Goal: Information Seeking & Learning: Compare options

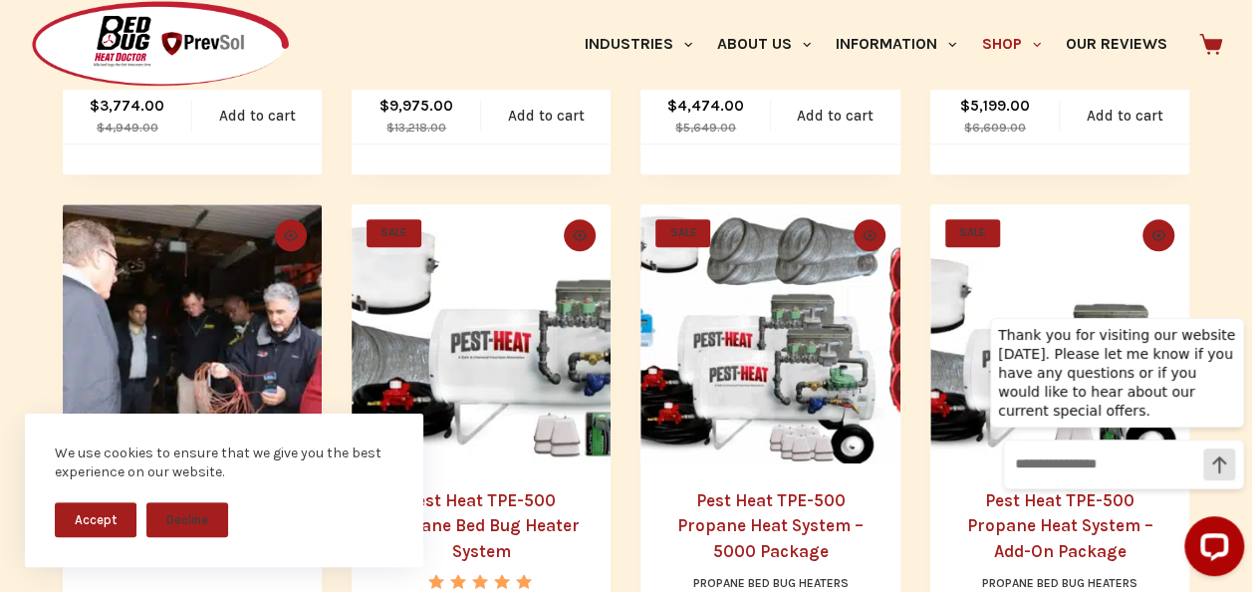
scroll to position [857, 0]
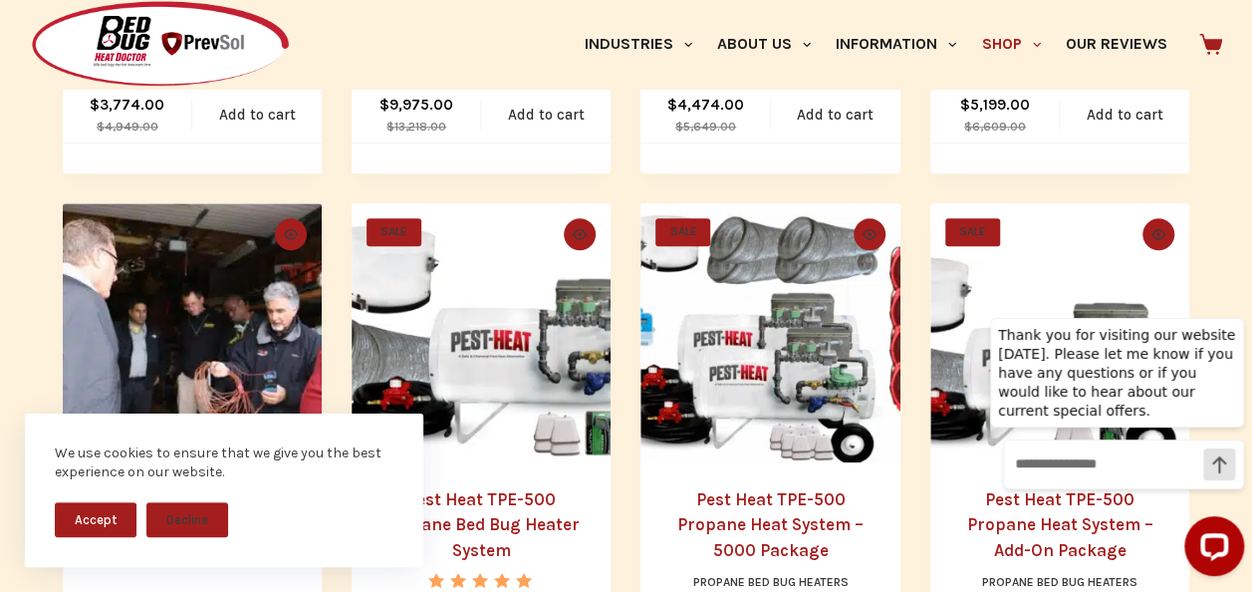
click at [114, 508] on button "Accept" at bounding box center [96, 519] width 82 height 35
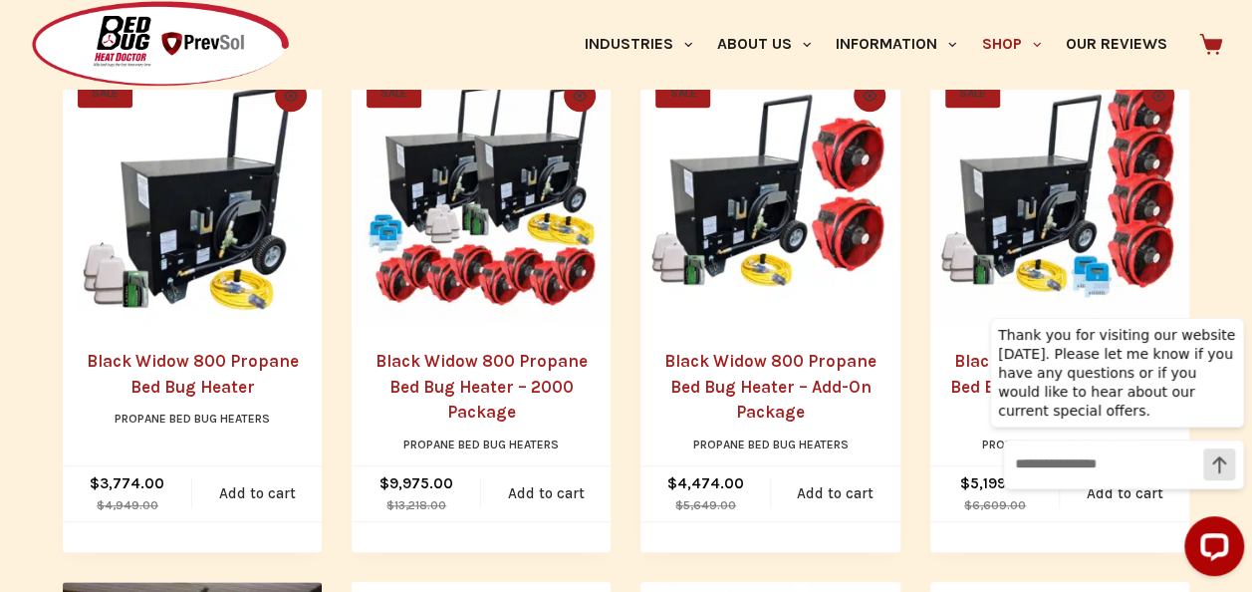
scroll to position [479, 0]
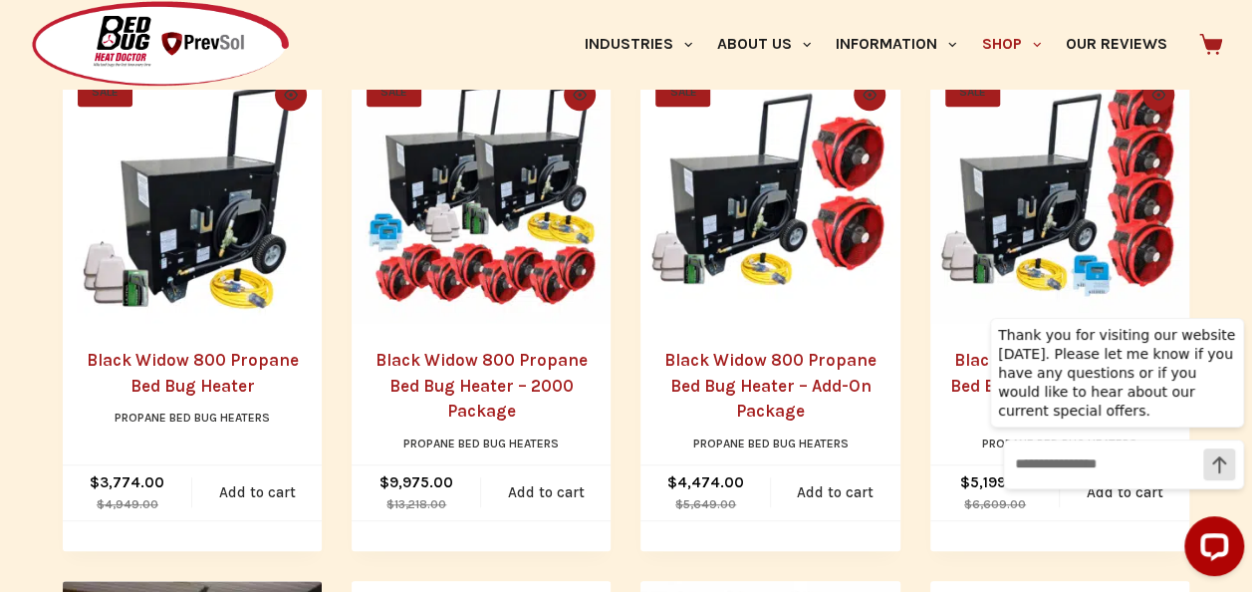
click at [463, 358] on link "Black Widow 800 Propane Bed Bug Heater – 2000 Package" at bounding box center [482, 385] width 212 height 71
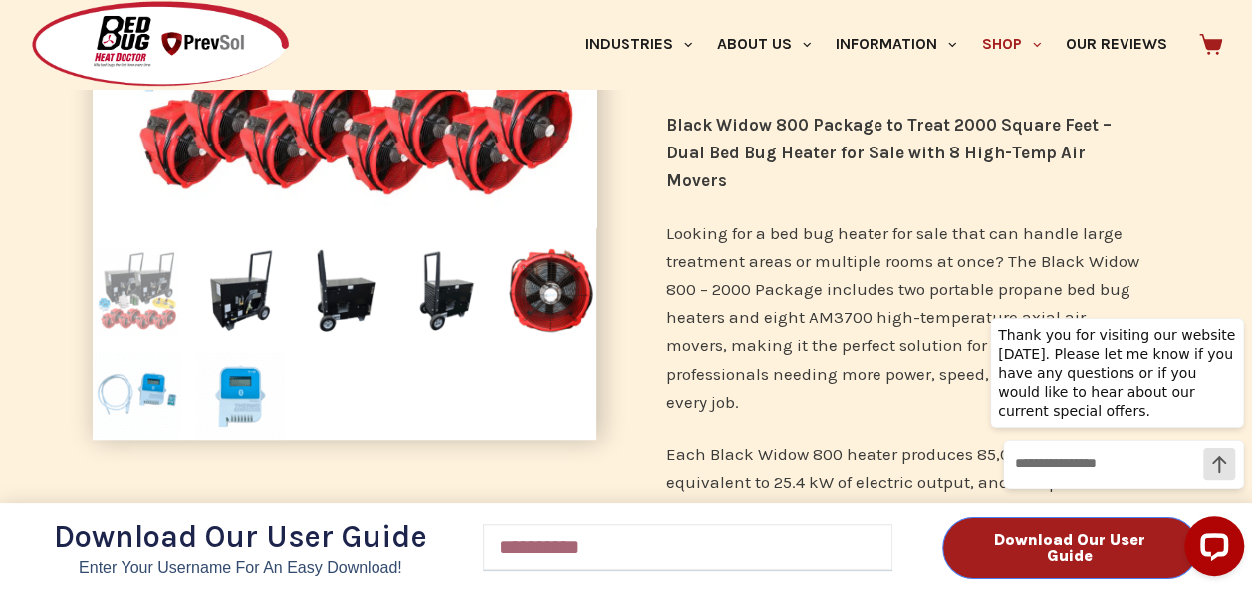
scroll to position [488, 0]
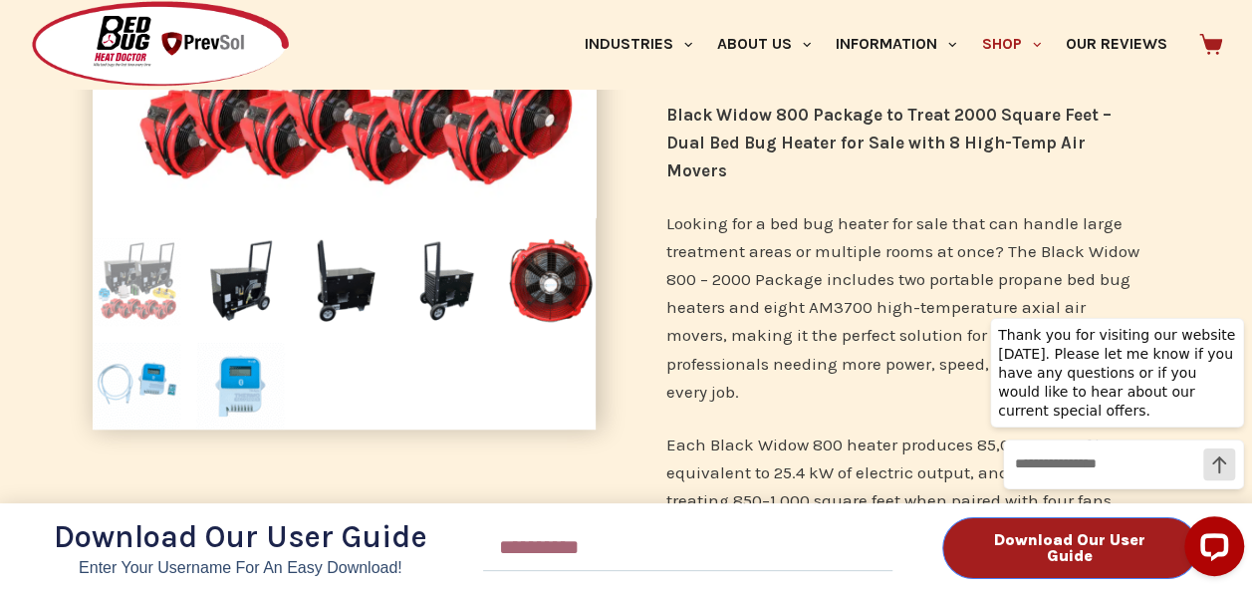
click at [803, 323] on div "Download Our User Guide Enter Your Username for an Easy Download! Email Downloa…" at bounding box center [626, 296] width 1252 height 592
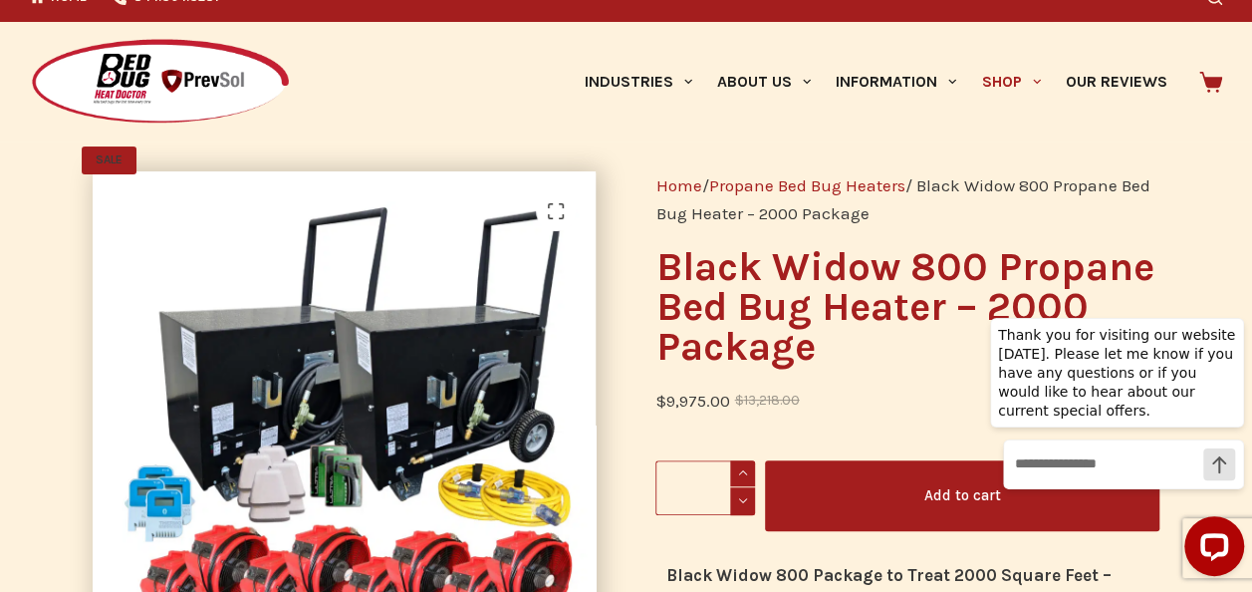
scroll to position [0, 0]
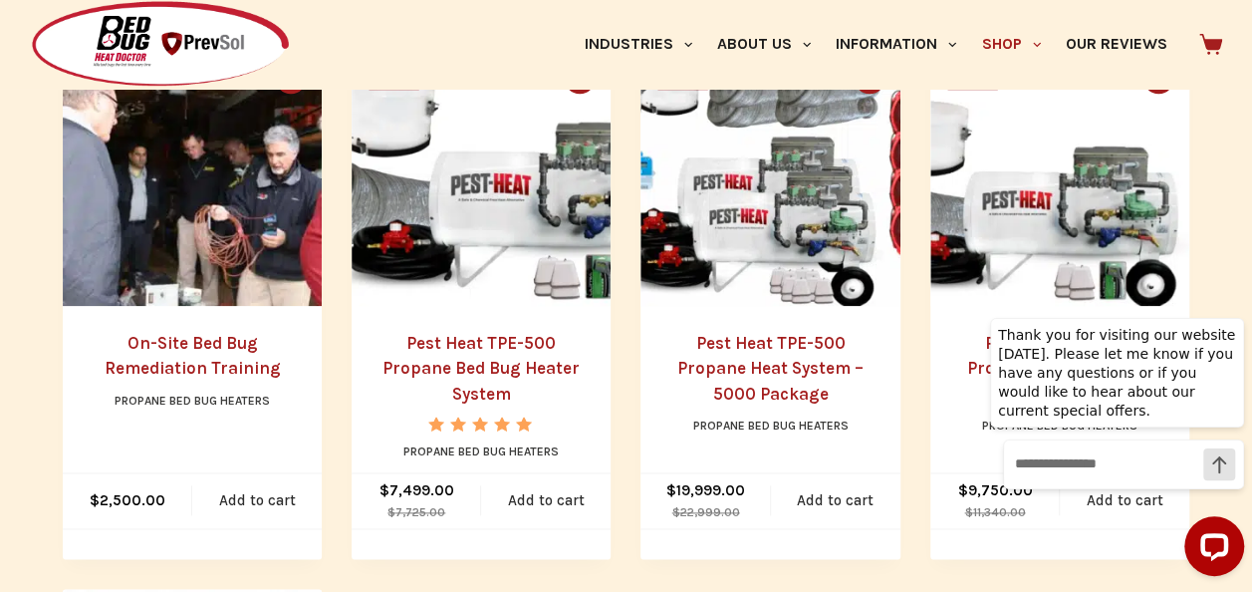
scroll to position [1014, 0]
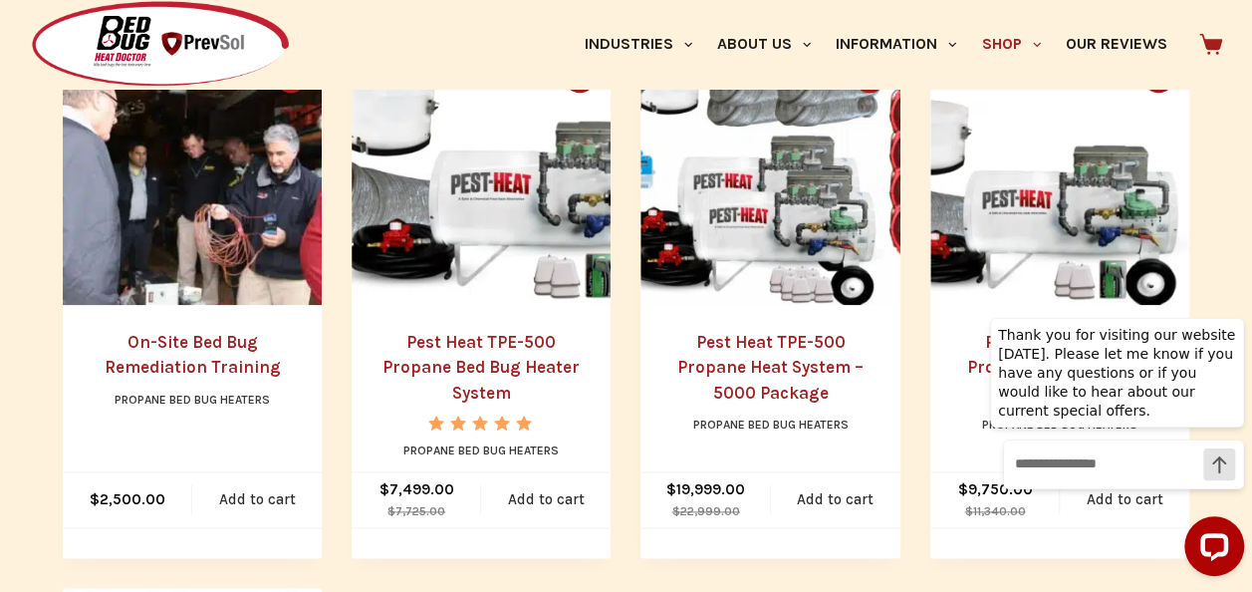
click at [736, 349] on link "Pest Heat TPE-500 Propane Heat System – 5000 Package" at bounding box center [770, 367] width 186 height 71
click at [507, 349] on link "Pest Heat TPE-500 Propane Bed Bug Heater System" at bounding box center [480, 367] width 197 height 71
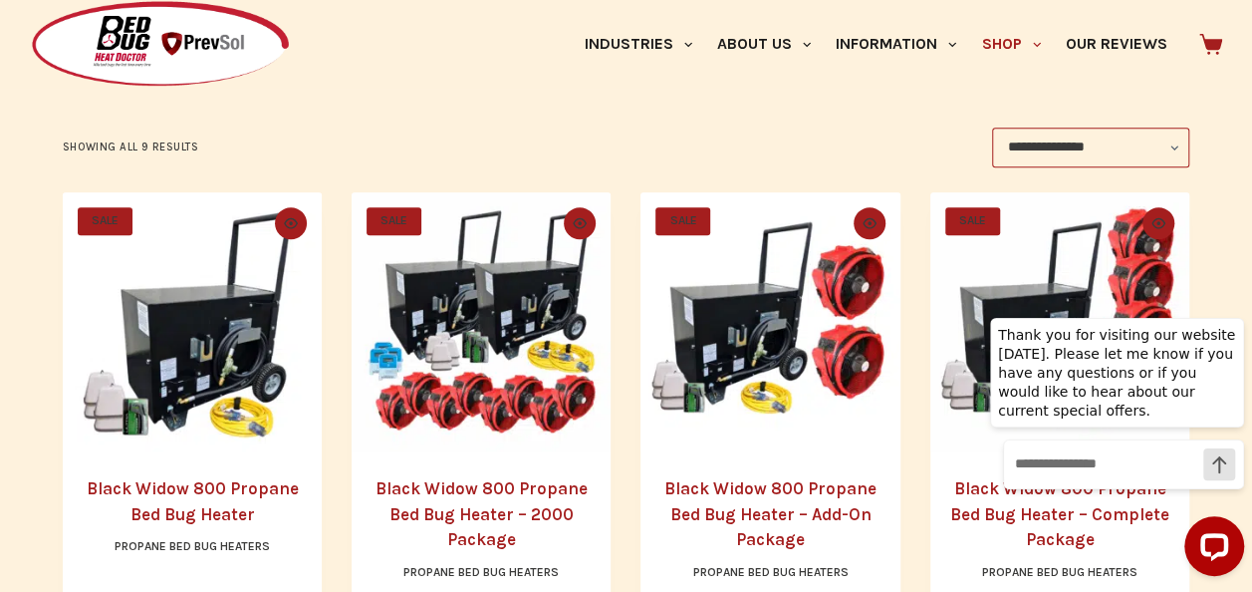
scroll to position [347, 0]
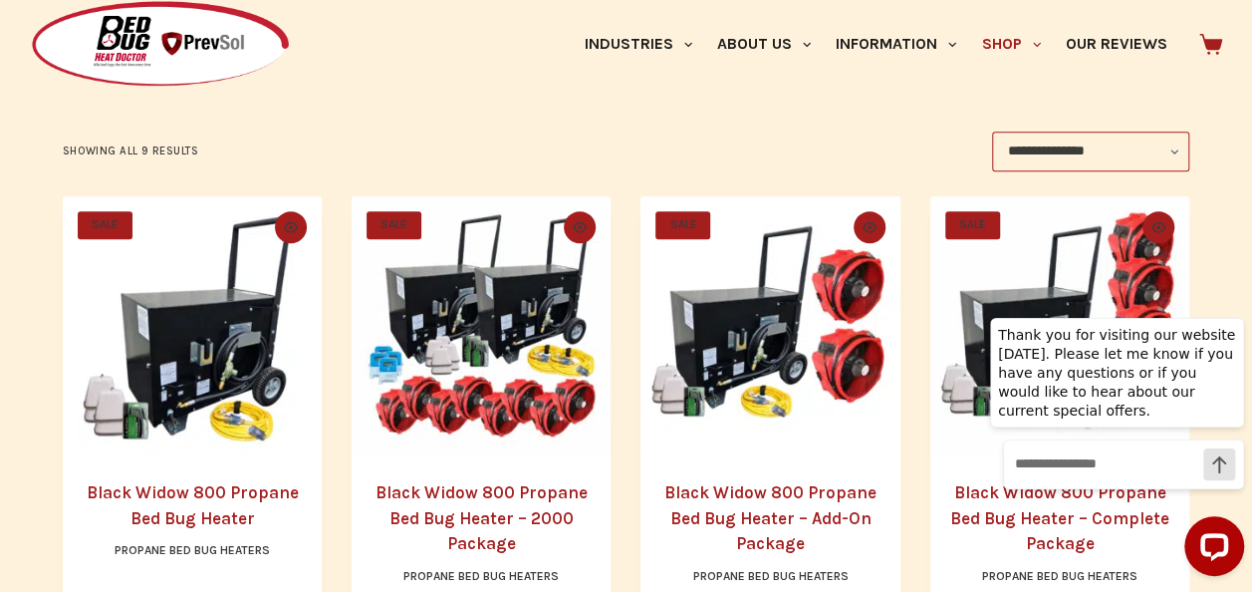
click at [223, 283] on img "Black Widow 800 Propane Bed Bug Heater" at bounding box center [192, 325] width 259 height 259
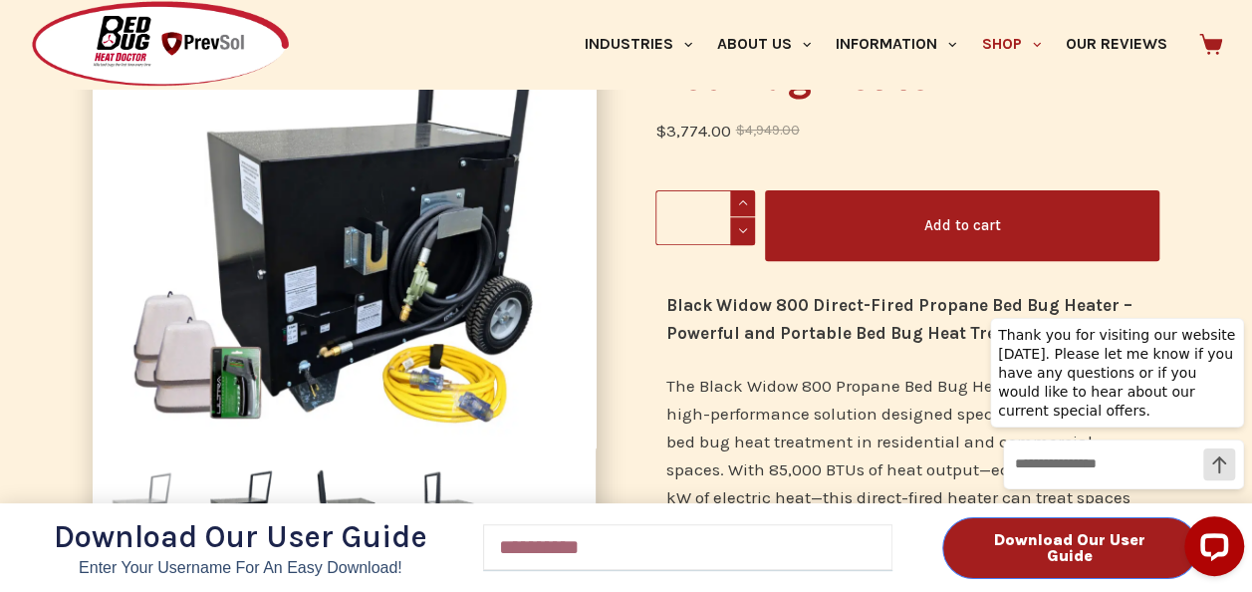
scroll to position [474, 0]
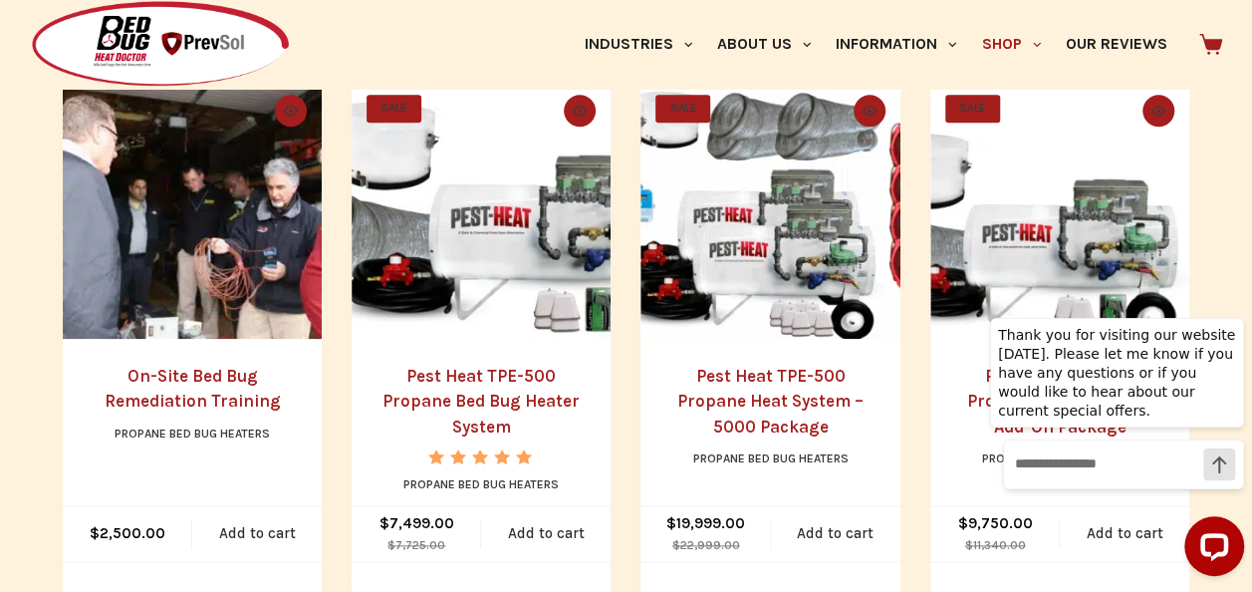
scroll to position [980, 0]
click at [727, 265] on img "Pest Heat TPE-500 Propane Heat System - 5000 Package" at bounding box center [769, 209] width 259 height 259
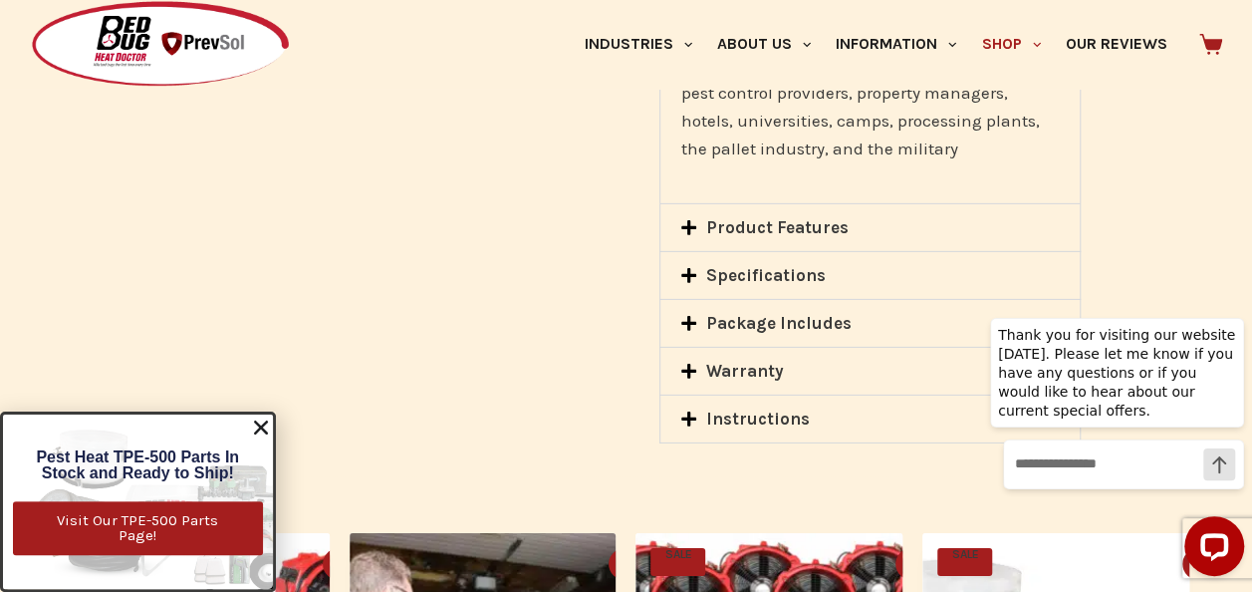
scroll to position [2981, 0]
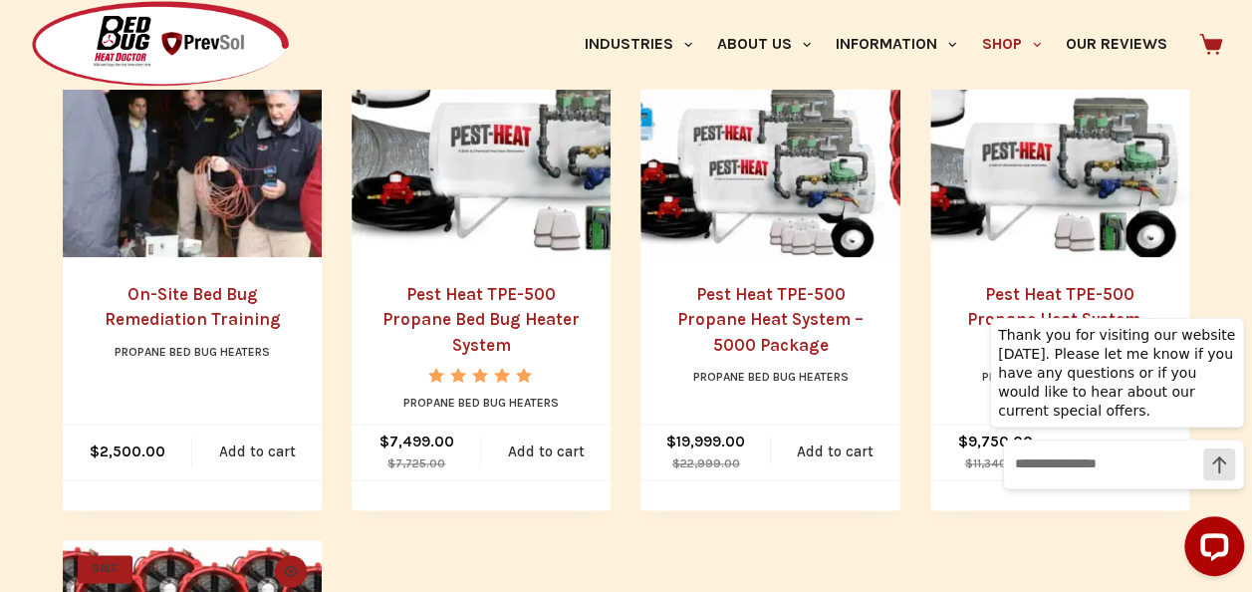
scroll to position [1062, 0]
click at [484, 319] on link "Pest Heat TPE-500 Propane Bed Bug Heater System" at bounding box center [480, 319] width 197 height 71
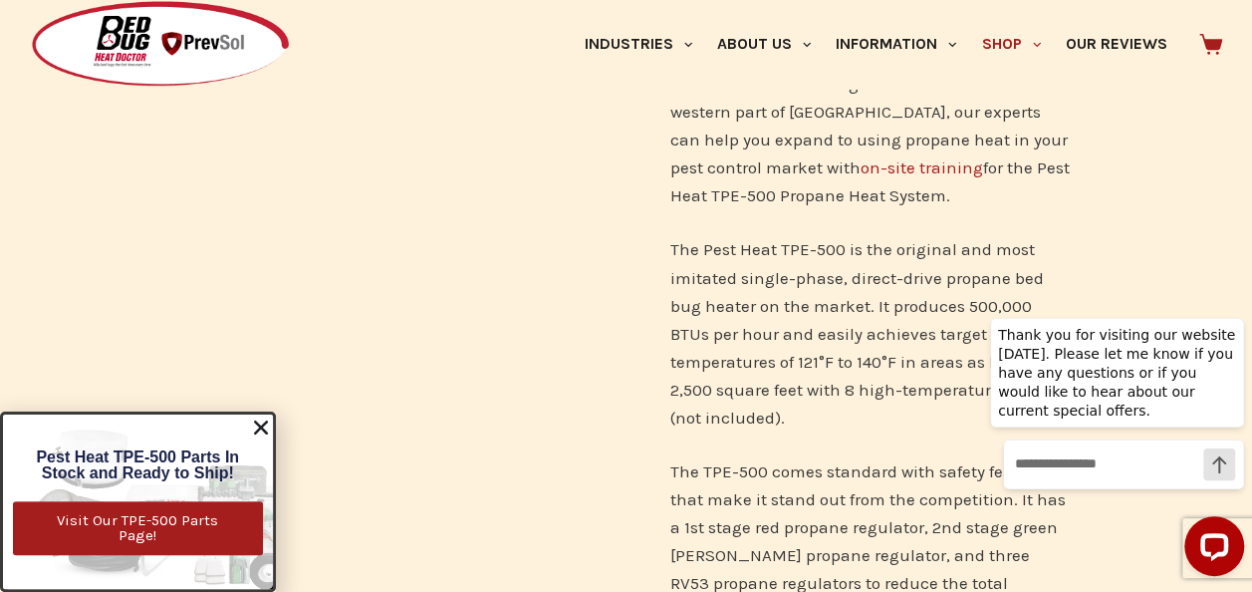
scroll to position [1597, 0]
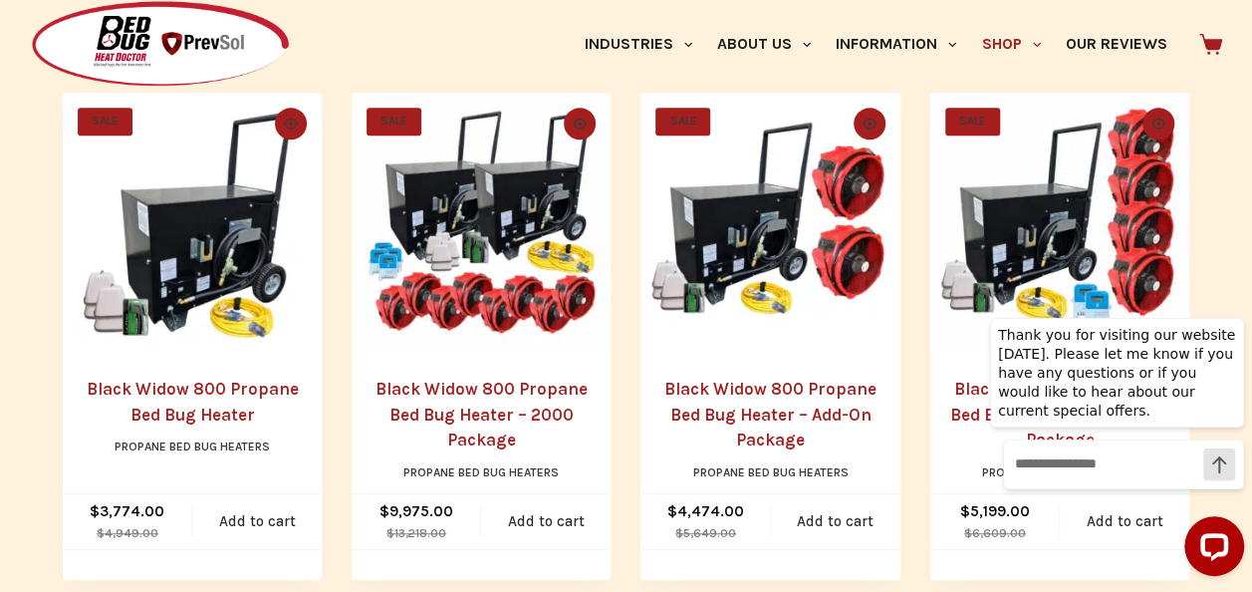
scroll to position [450, 0]
click at [249, 394] on link "Black Widow 800 Propane Bed Bug Heater" at bounding box center [193, 402] width 212 height 46
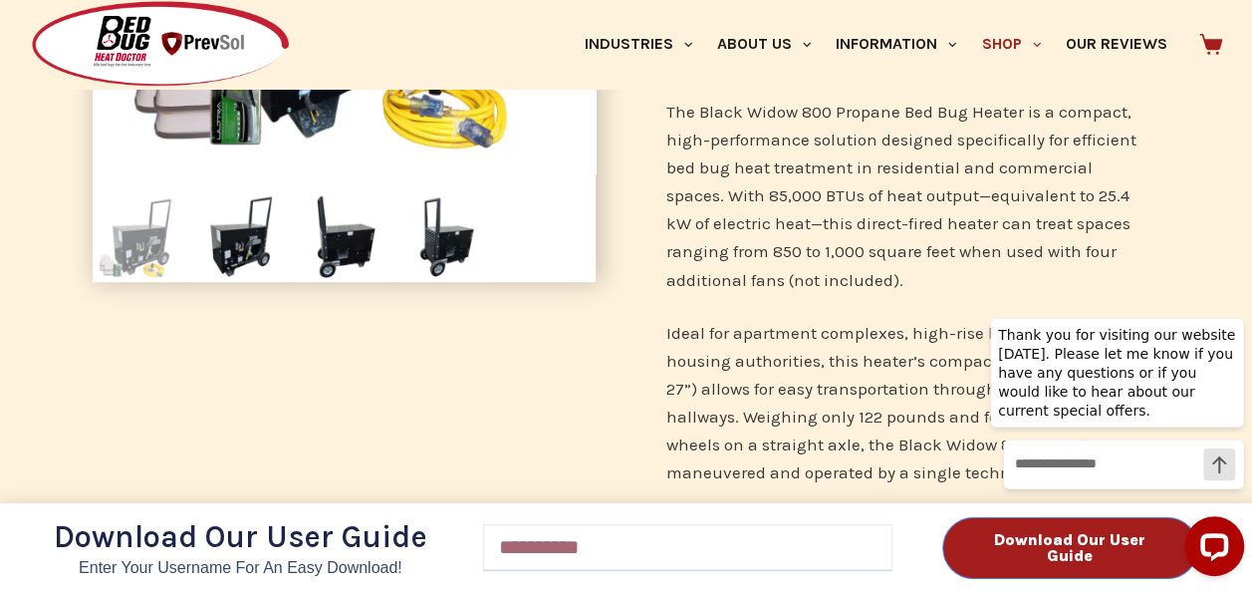
scroll to position [535, 0]
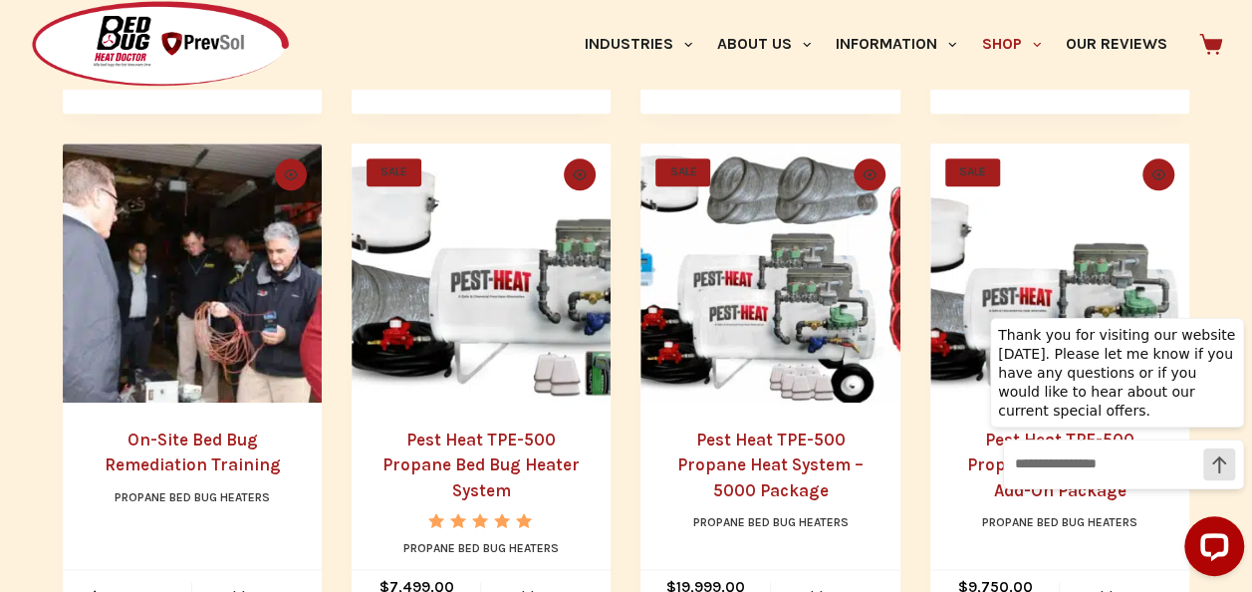
scroll to position [917, 0]
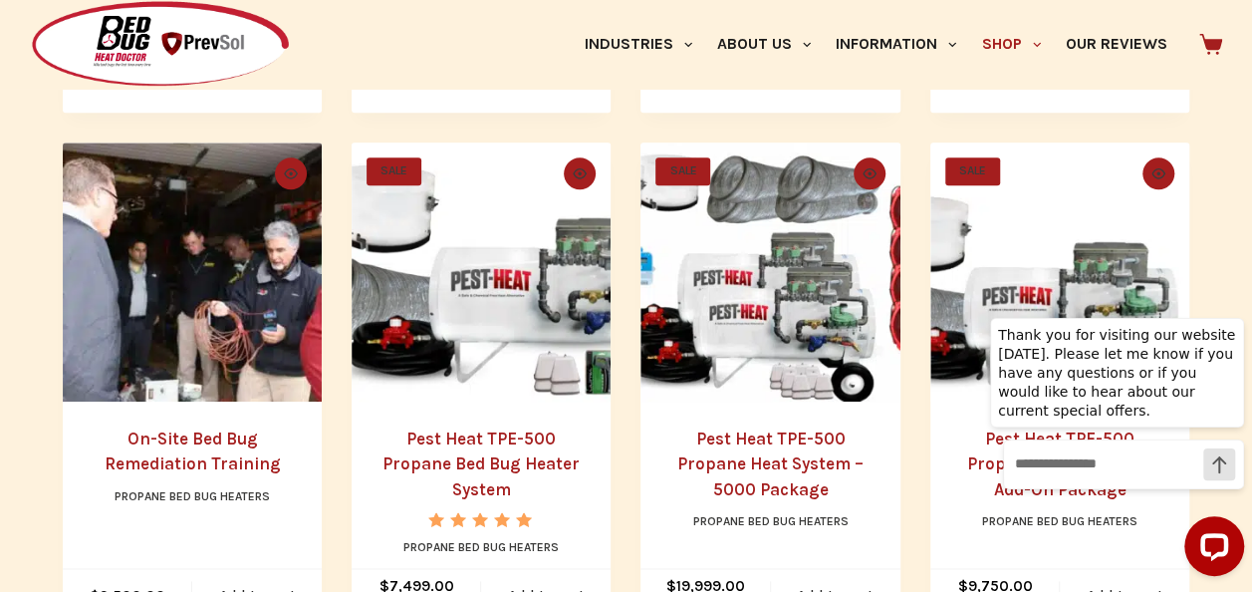
click at [476, 445] on link "Pest Heat TPE-500 Propane Bed Bug Heater System" at bounding box center [480, 463] width 197 height 71
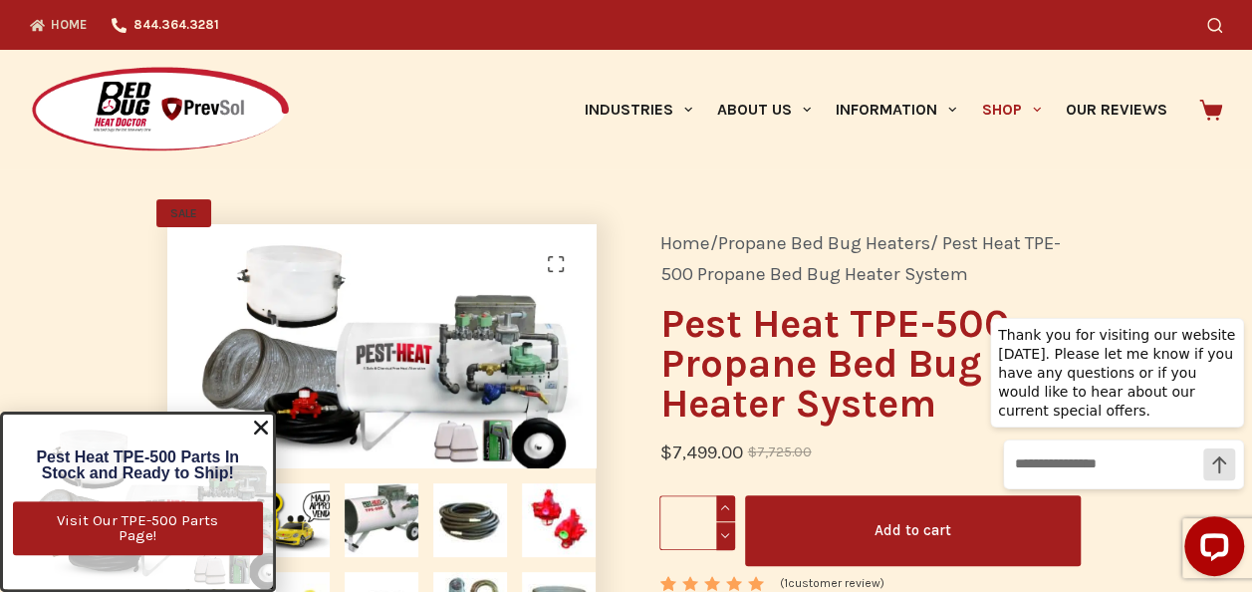
click at [66, 32] on link "Home" at bounding box center [65, 25] width 70 height 50
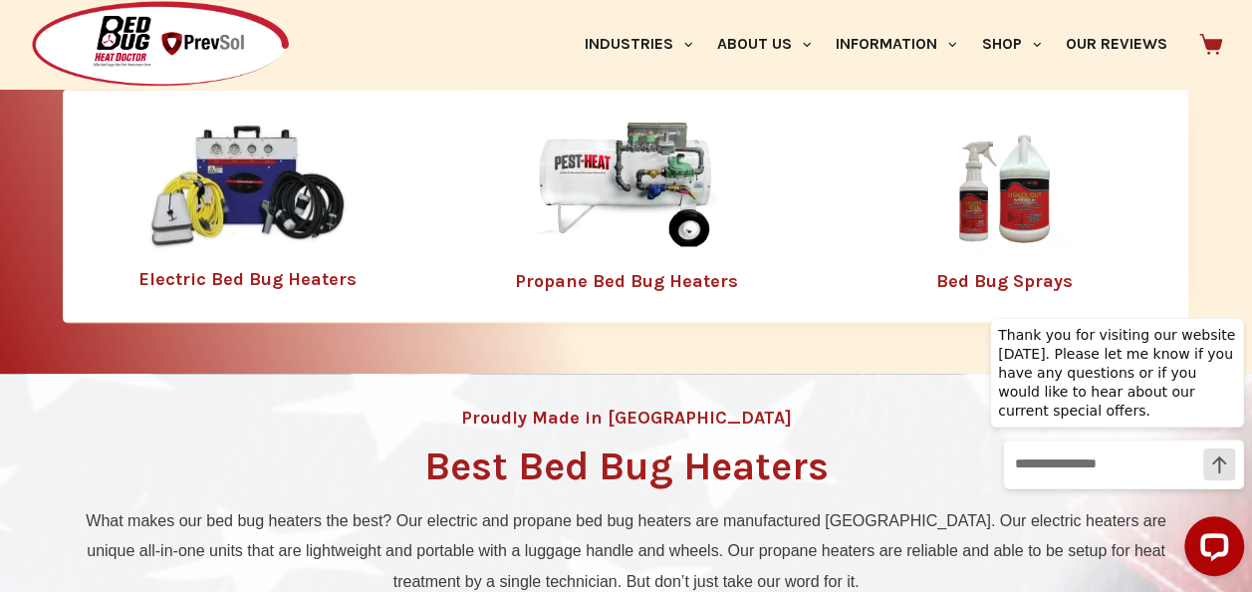
scroll to position [596, 0]
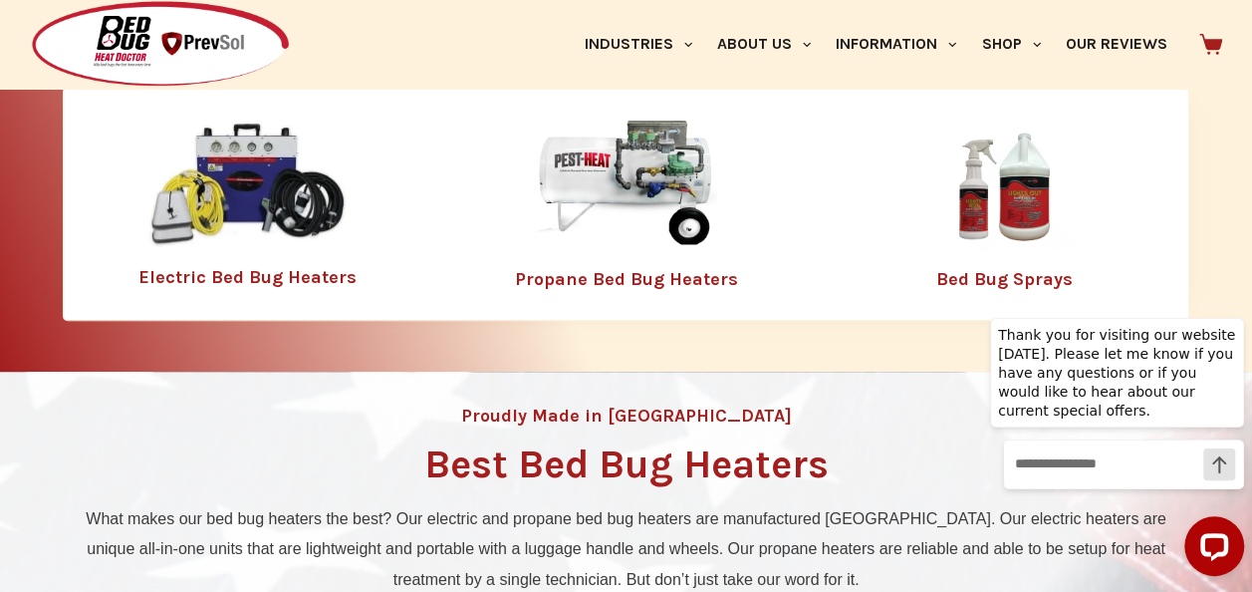
click at [632, 173] on img at bounding box center [625, 185] width 259 height 129
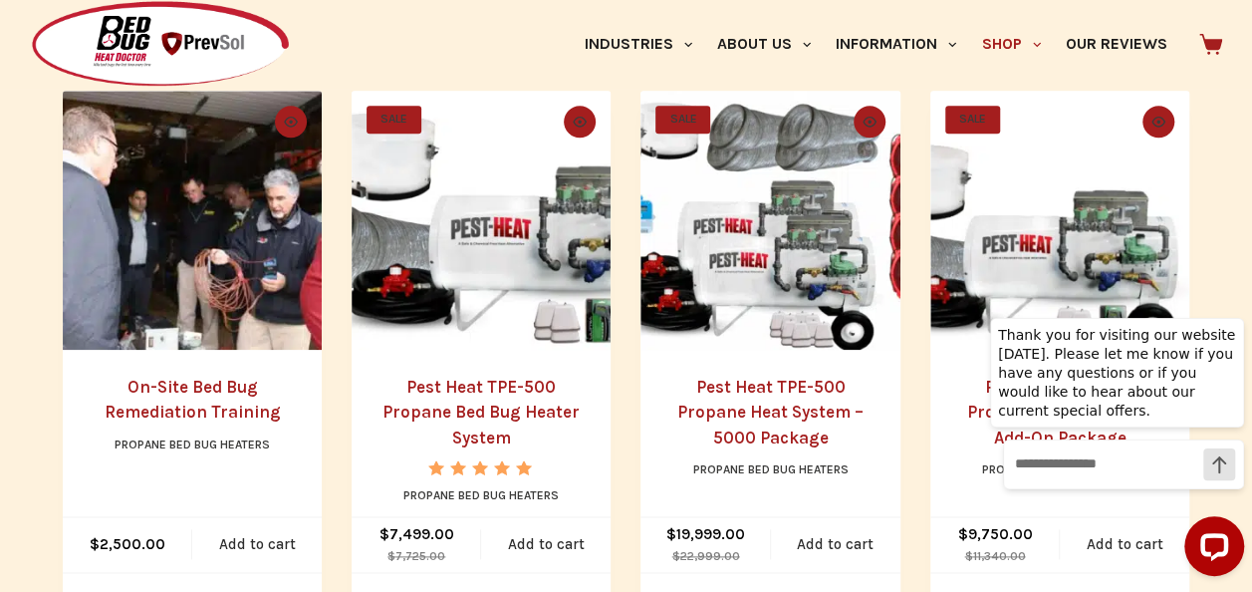
scroll to position [970, 0]
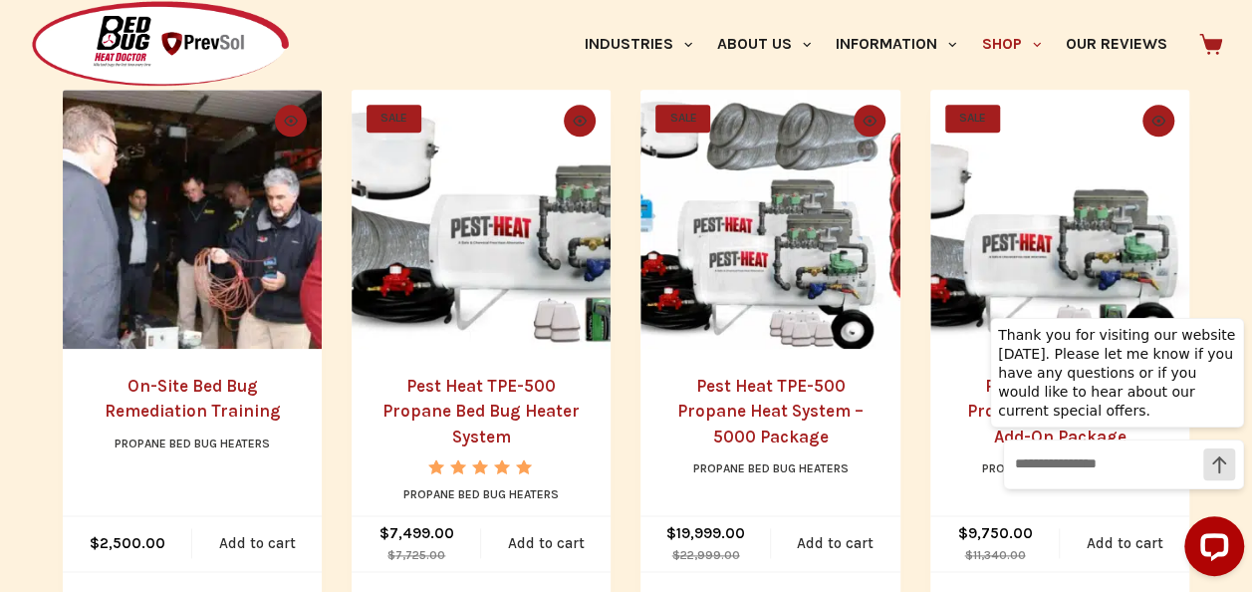
click at [547, 396] on link "Pest Heat TPE-500 Propane Bed Bug Heater System" at bounding box center [480, 411] width 197 height 71
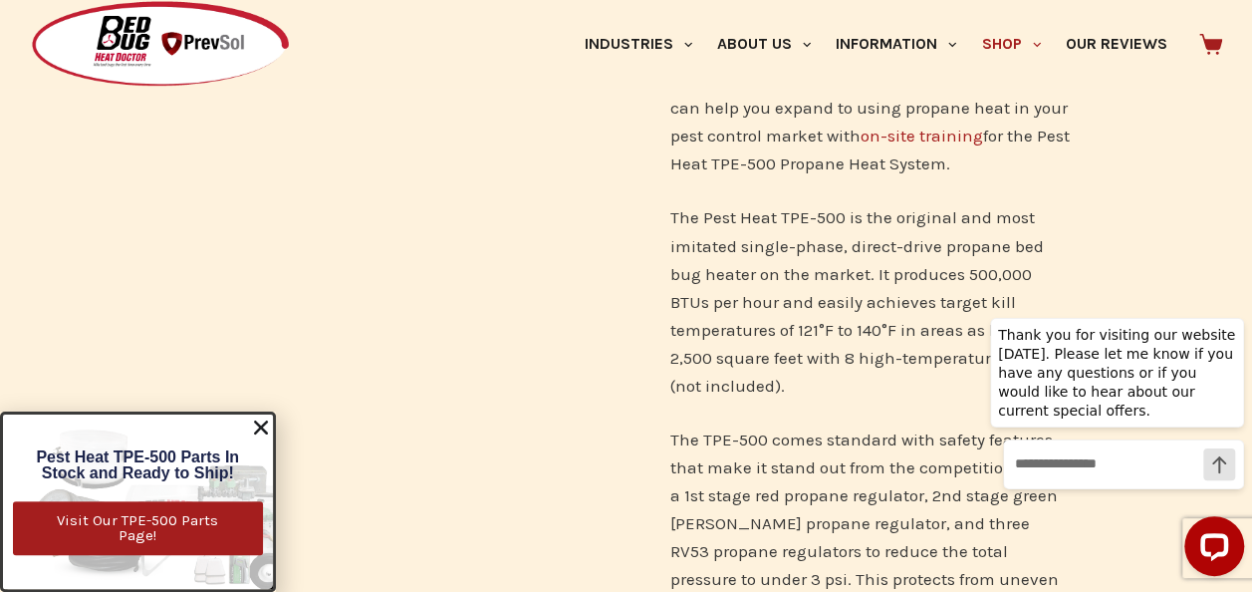
scroll to position [1633, 0]
